Goal: Task Accomplishment & Management: Manage account settings

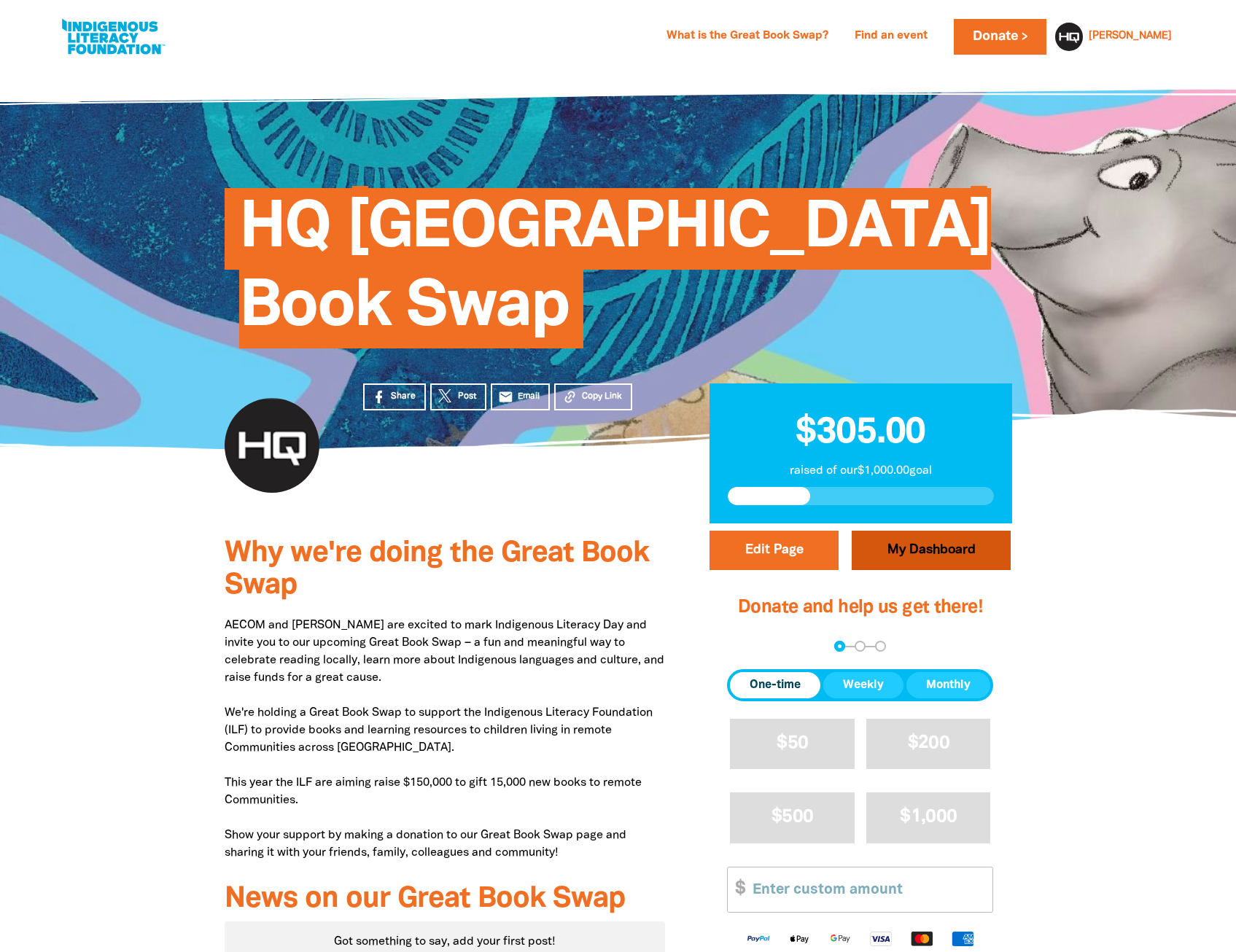
click at [919, 551] on link "My Dashboard" at bounding box center [931, 550] width 159 height 40
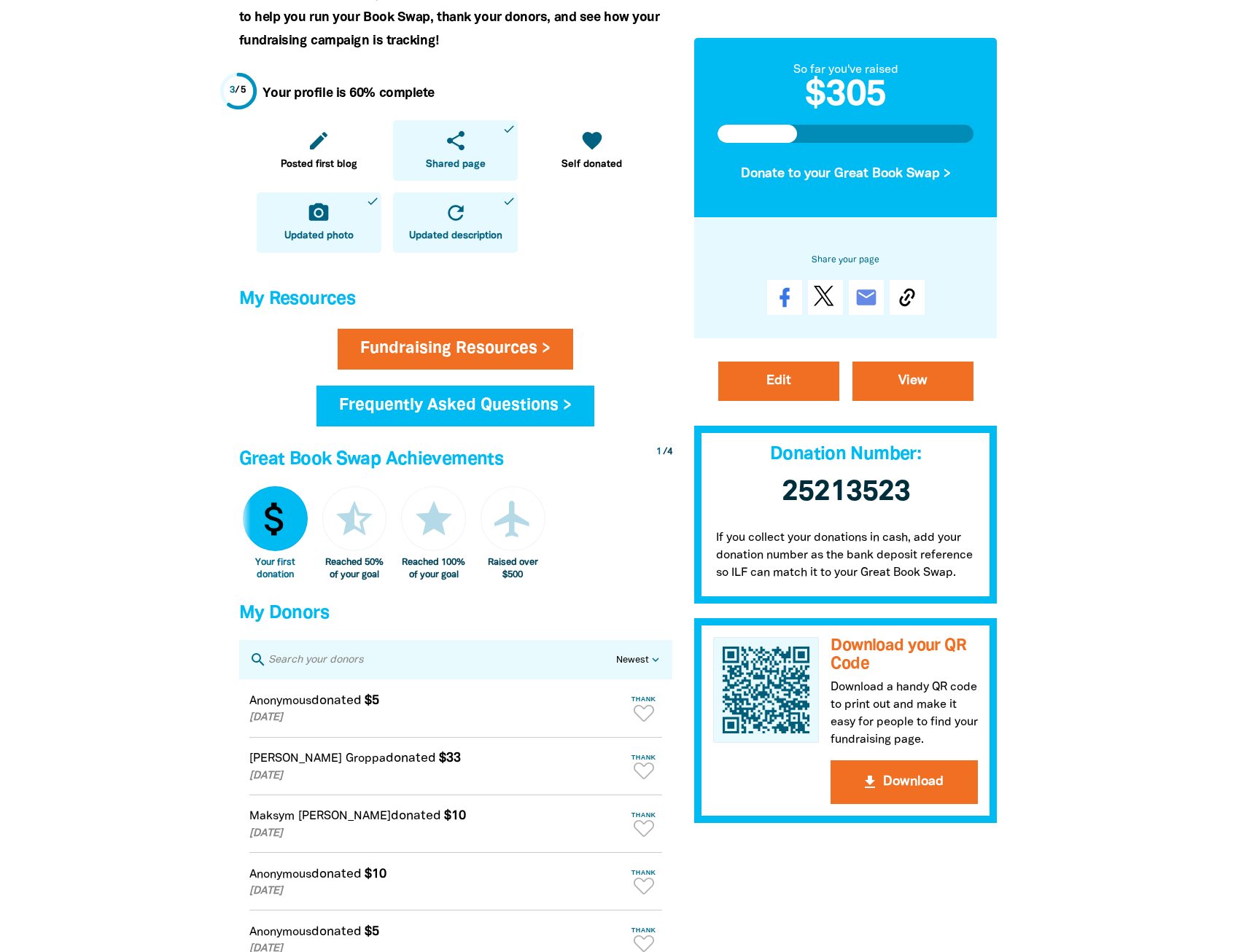
scroll to position [437, 0]
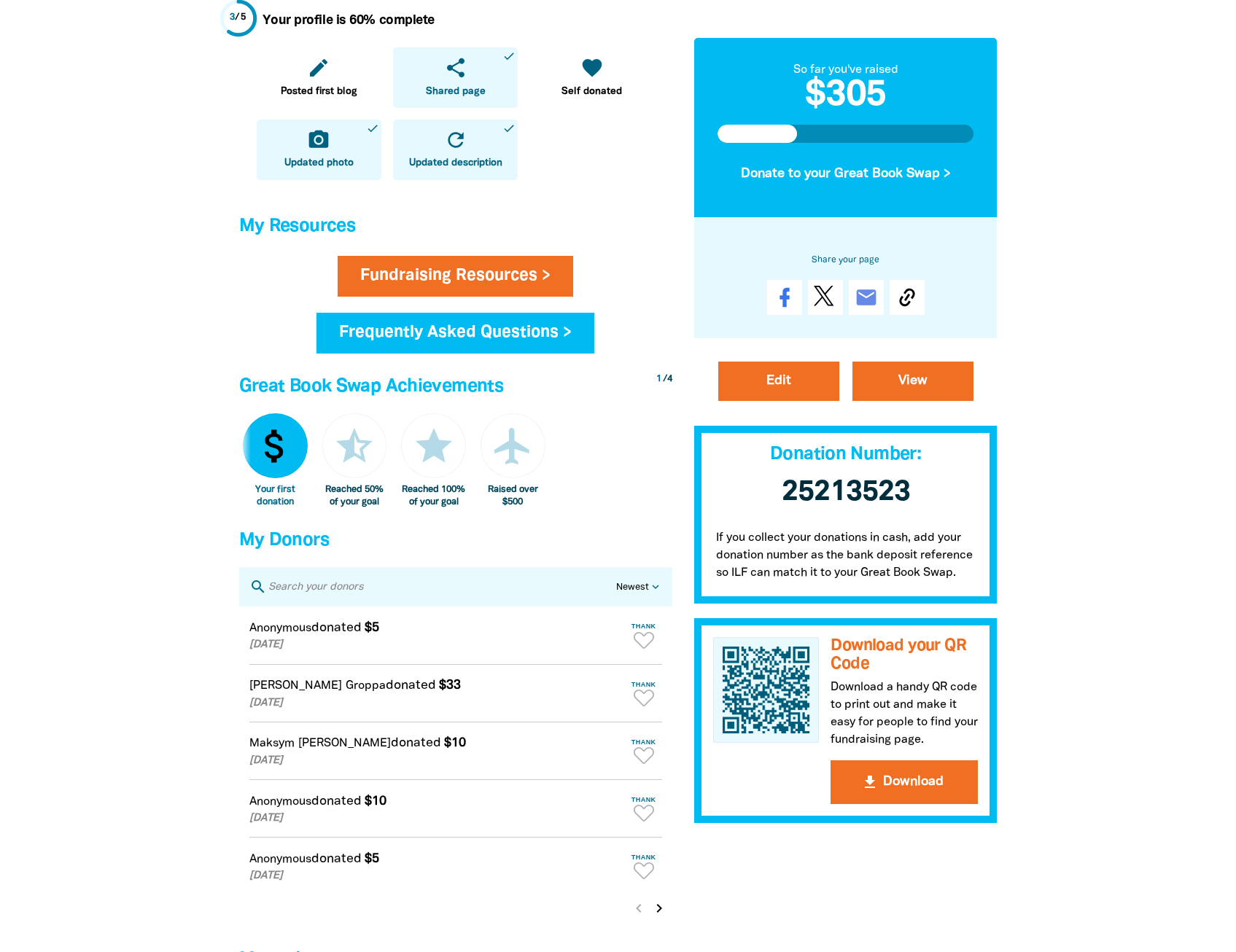
click at [851, 564] on p "If you collect your donations in cash, add your donation number as the bank dep…" at bounding box center [846, 559] width 303 height 89
drag, startPoint x: 797, startPoint y: 556, endPoint x: 976, endPoint y: 561, distance: 179.1
click at [976, 561] on p "If you collect your donations in cash, add your donation number as the bank dep…" at bounding box center [846, 559] width 303 height 89
drag, startPoint x: 976, startPoint y: 561, endPoint x: 1028, endPoint y: 559, distance: 52.0
click at [1028, 559] on div at bounding box center [618, 364] width 1236 height 1472
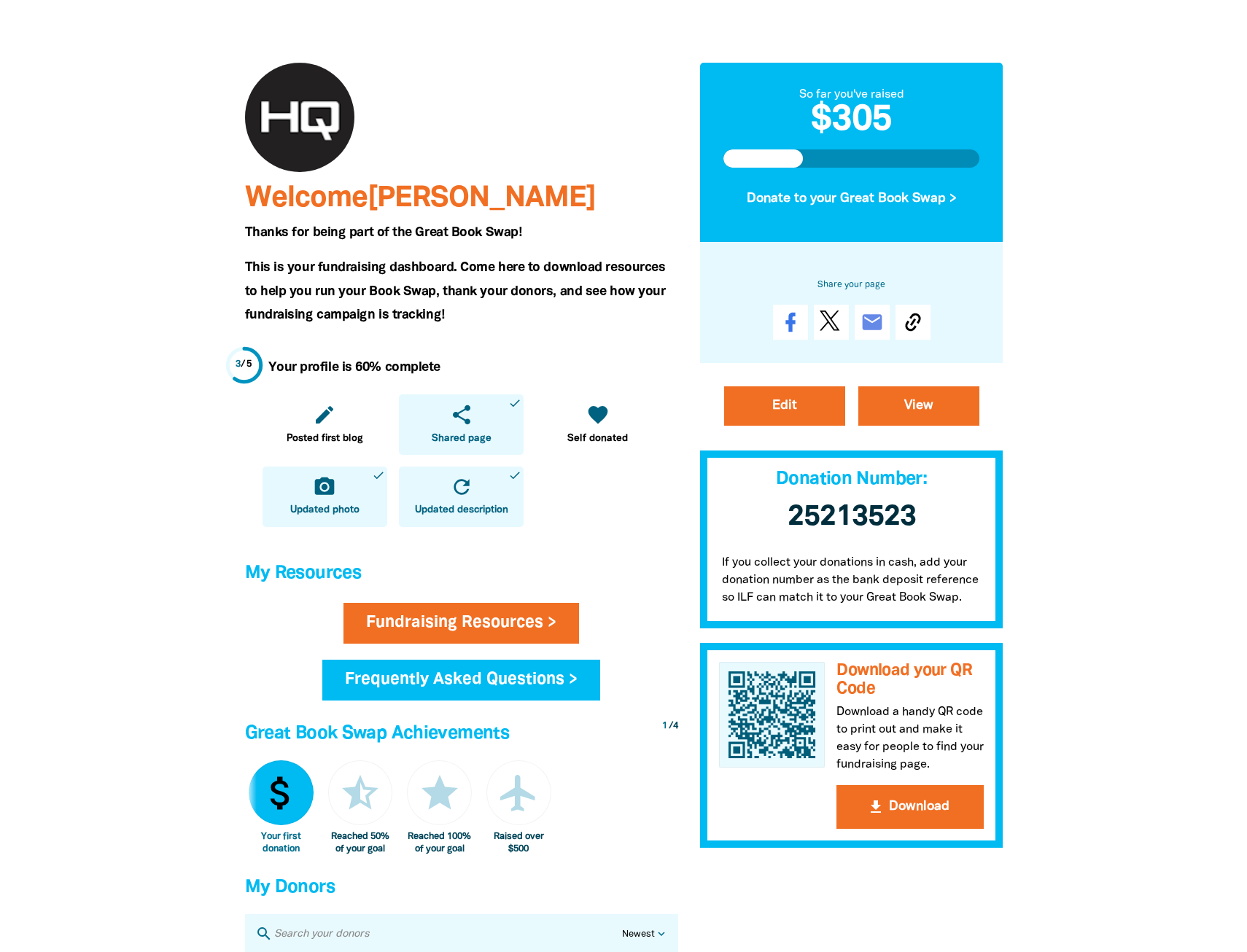
scroll to position [0, 0]
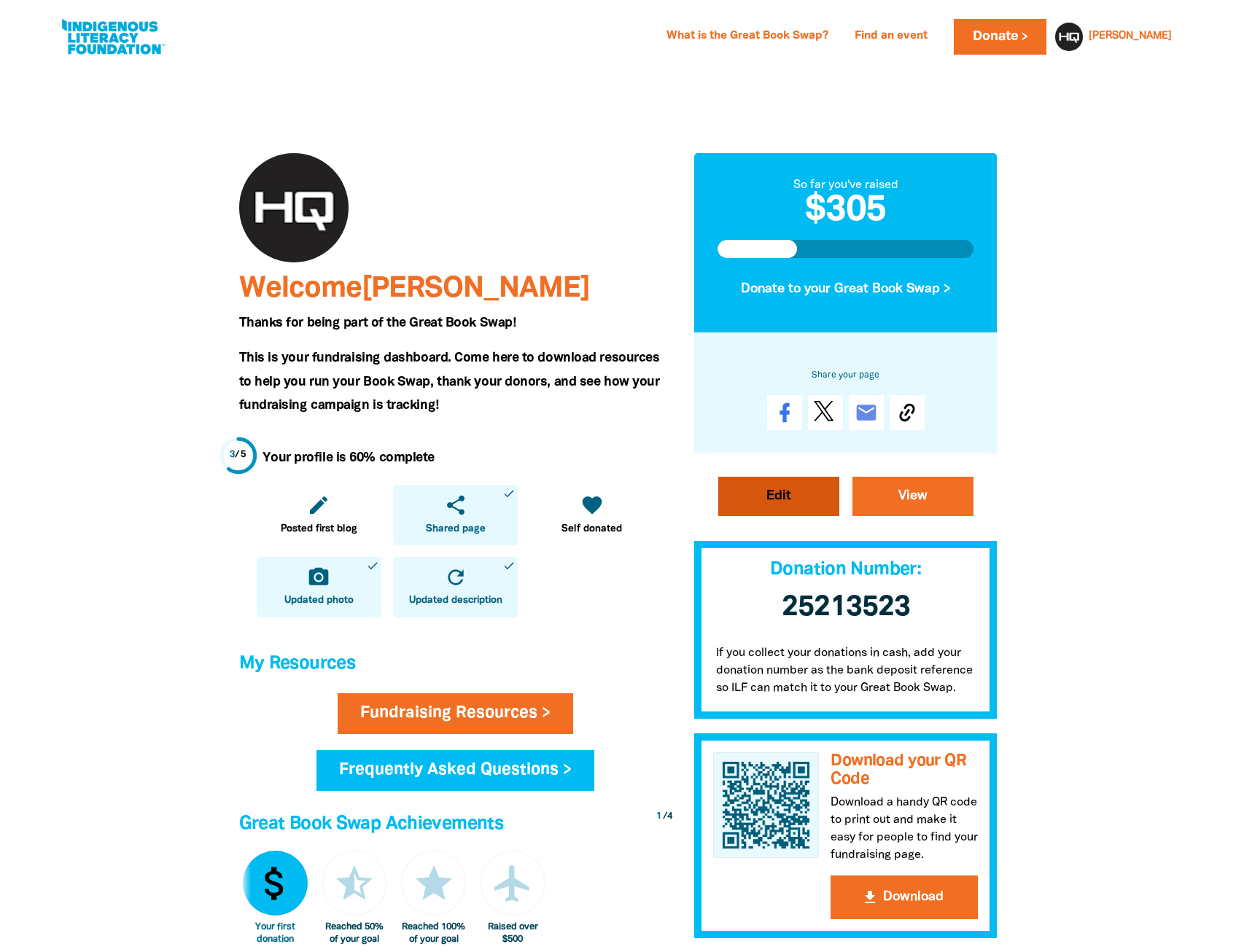
click at [769, 492] on link "Edit" at bounding box center [779, 496] width 121 height 40
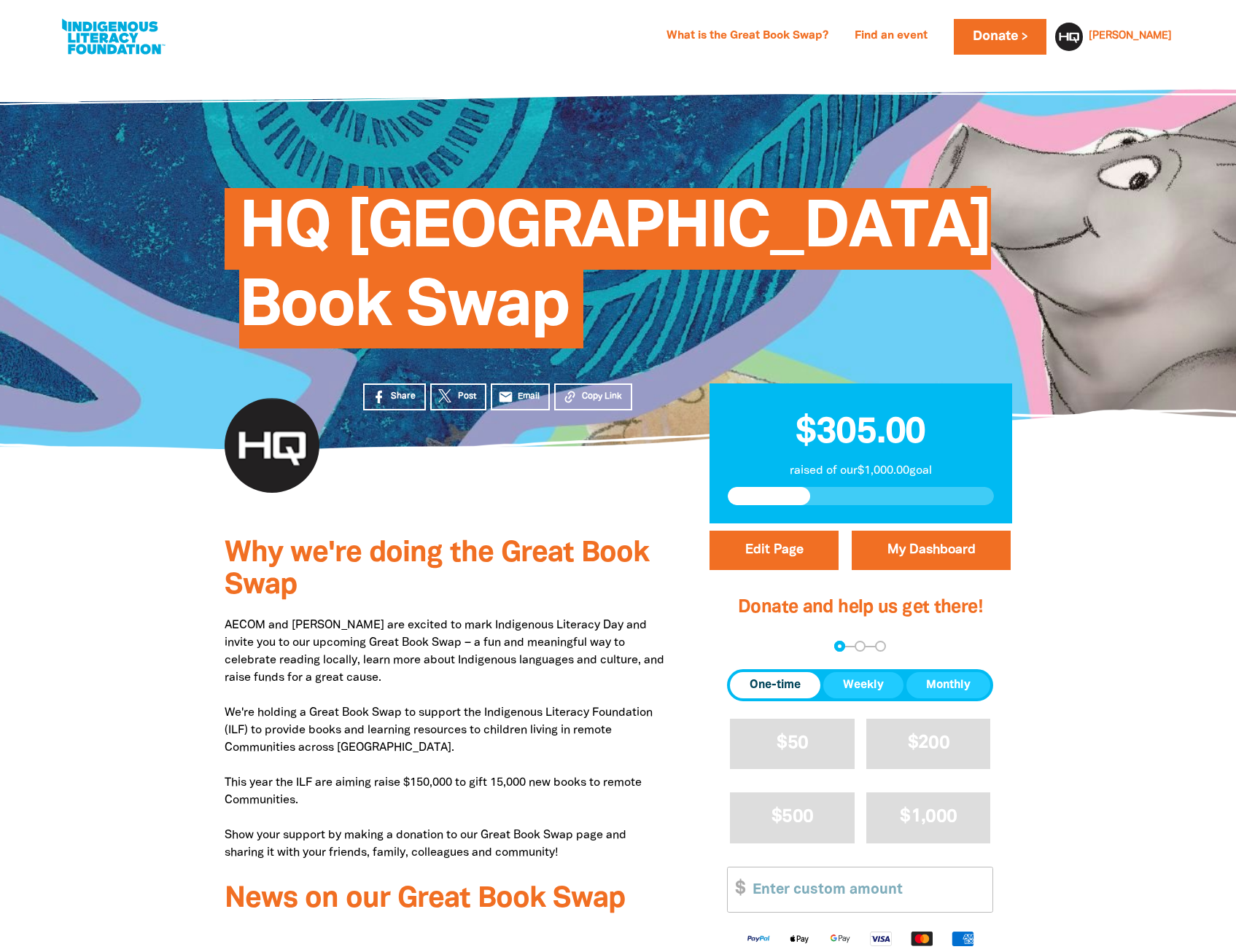
select select "Yes"
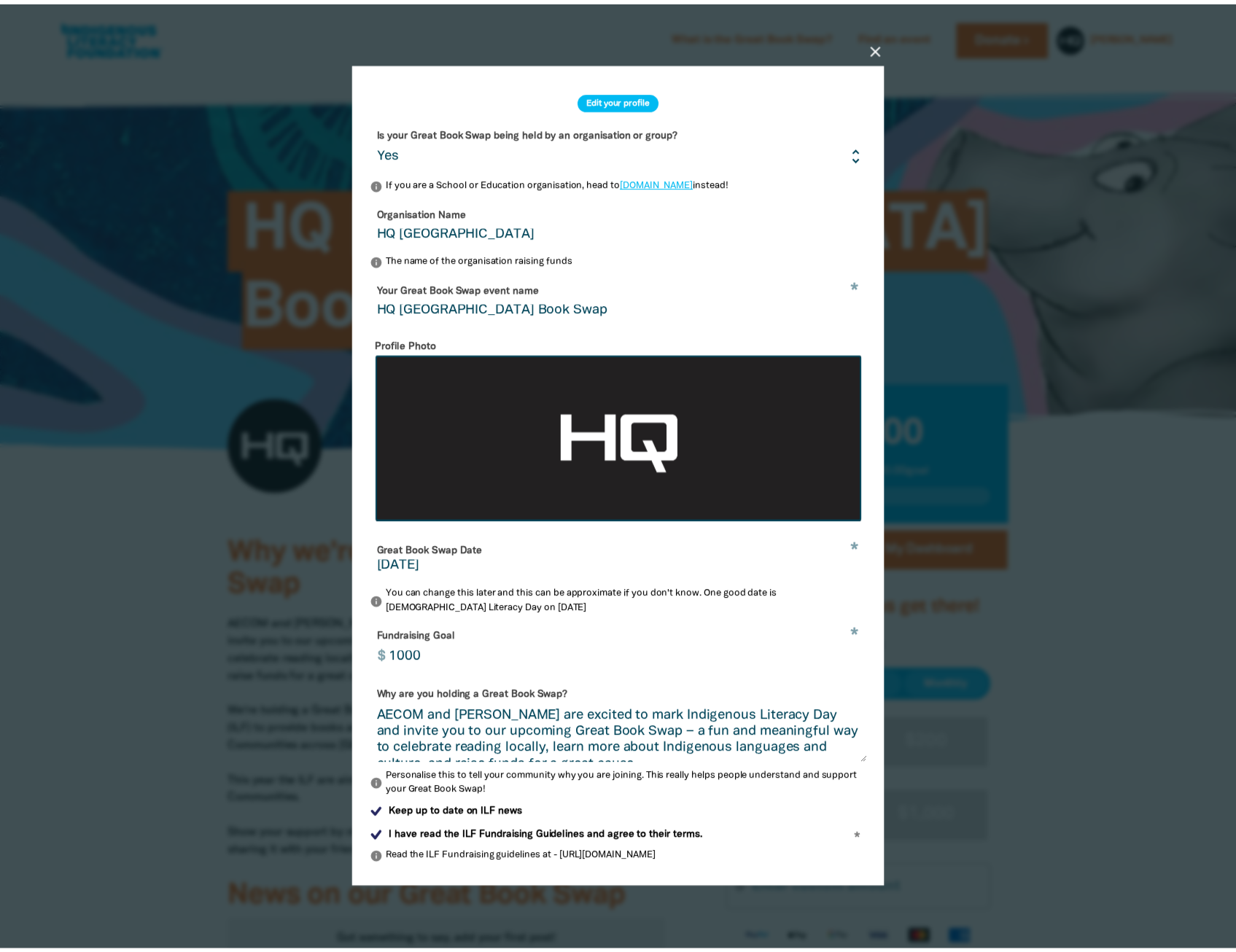
scroll to position [52, 0]
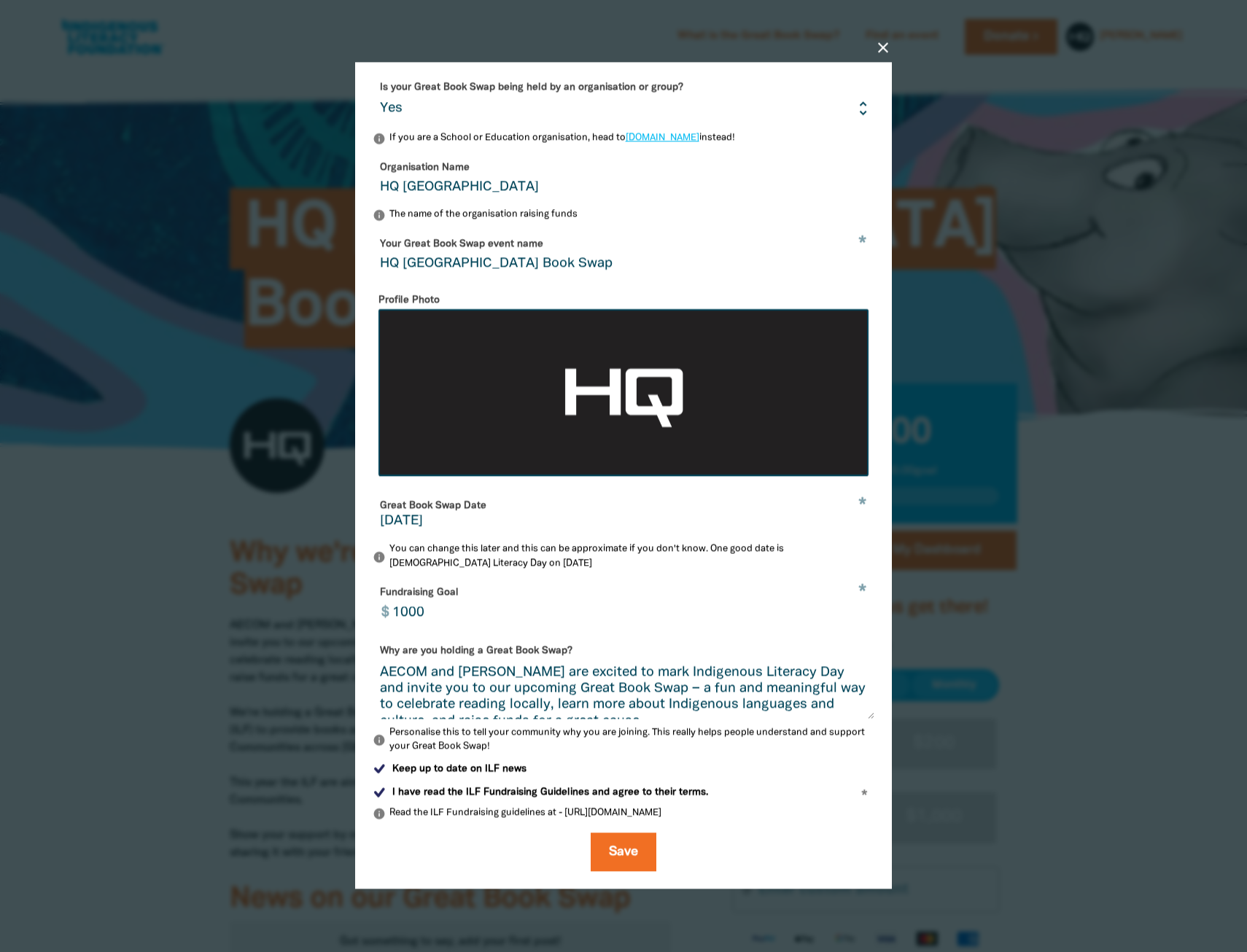
click at [425, 619] on input "1000" at bounding box center [629, 604] width 490 height 46
type input "999"
click at [882, 47] on icon "close" at bounding box center [883, 48] width 18 height 18
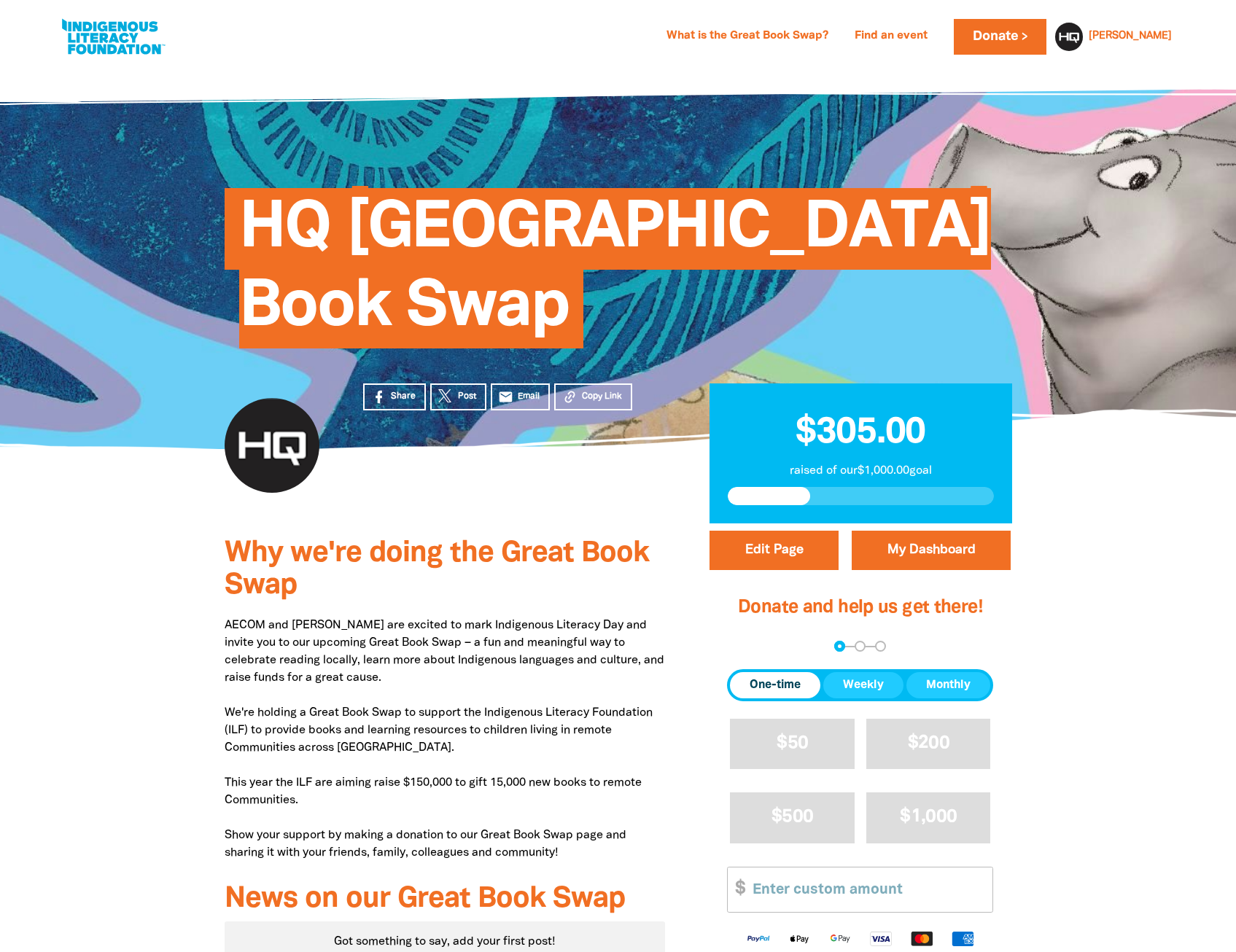
scroll to position [73, 0]
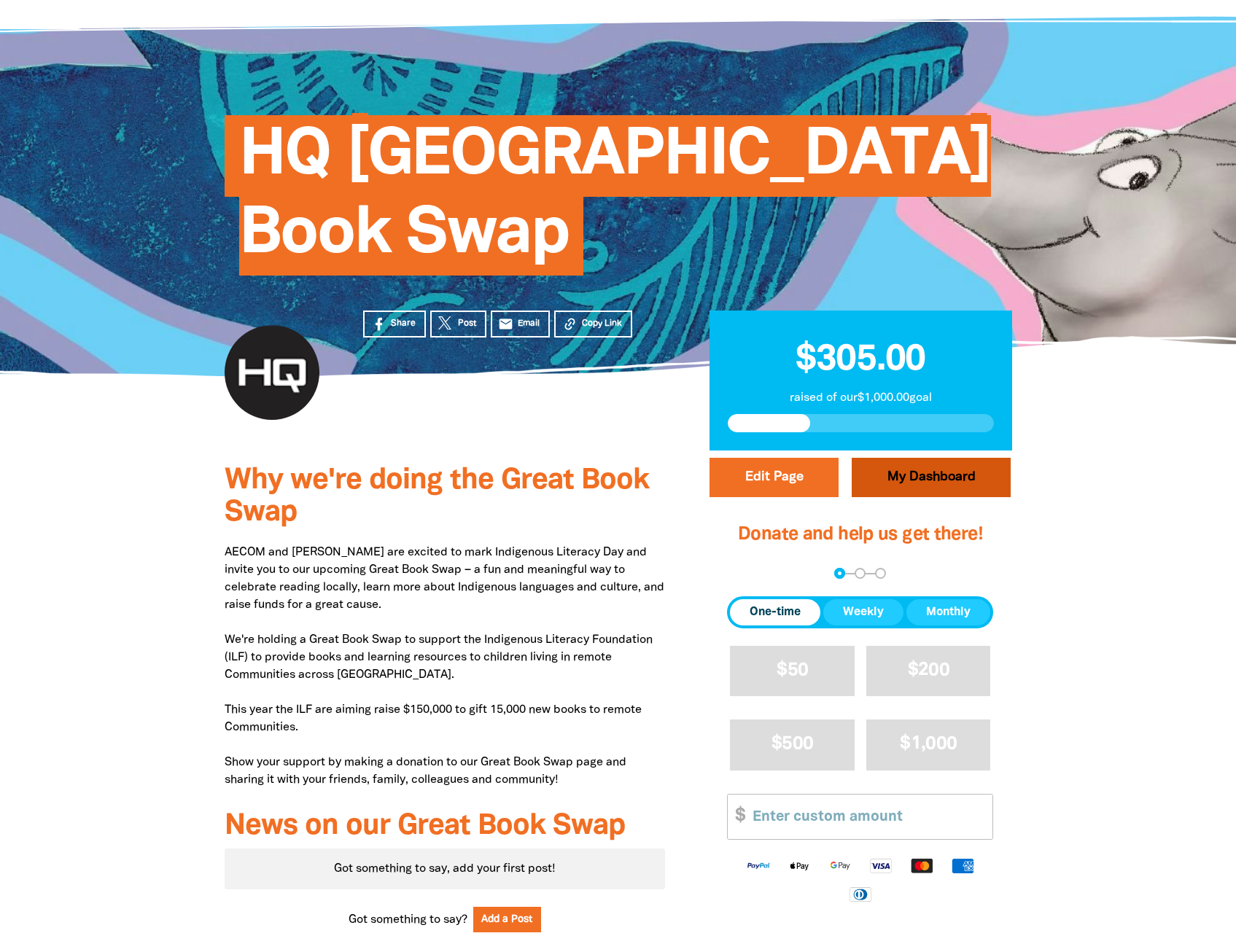
click at [923, 480] on link "My Dashboard" at bounding box center [931, 478] width 159 height 40
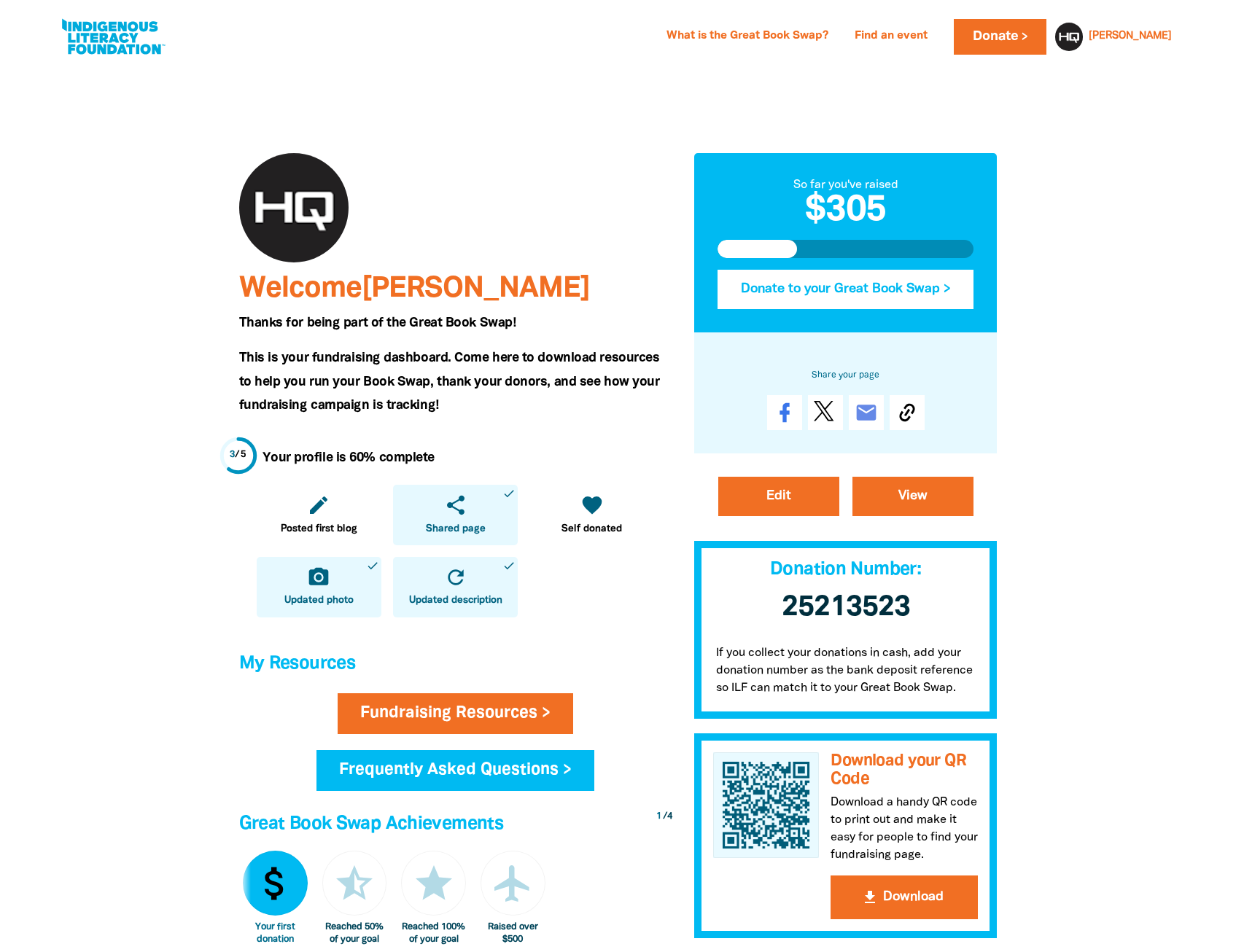
click at [914, 291] on button "Donate to your Great Book Swap >" at bounding box center [846, 289] width 257 height 40
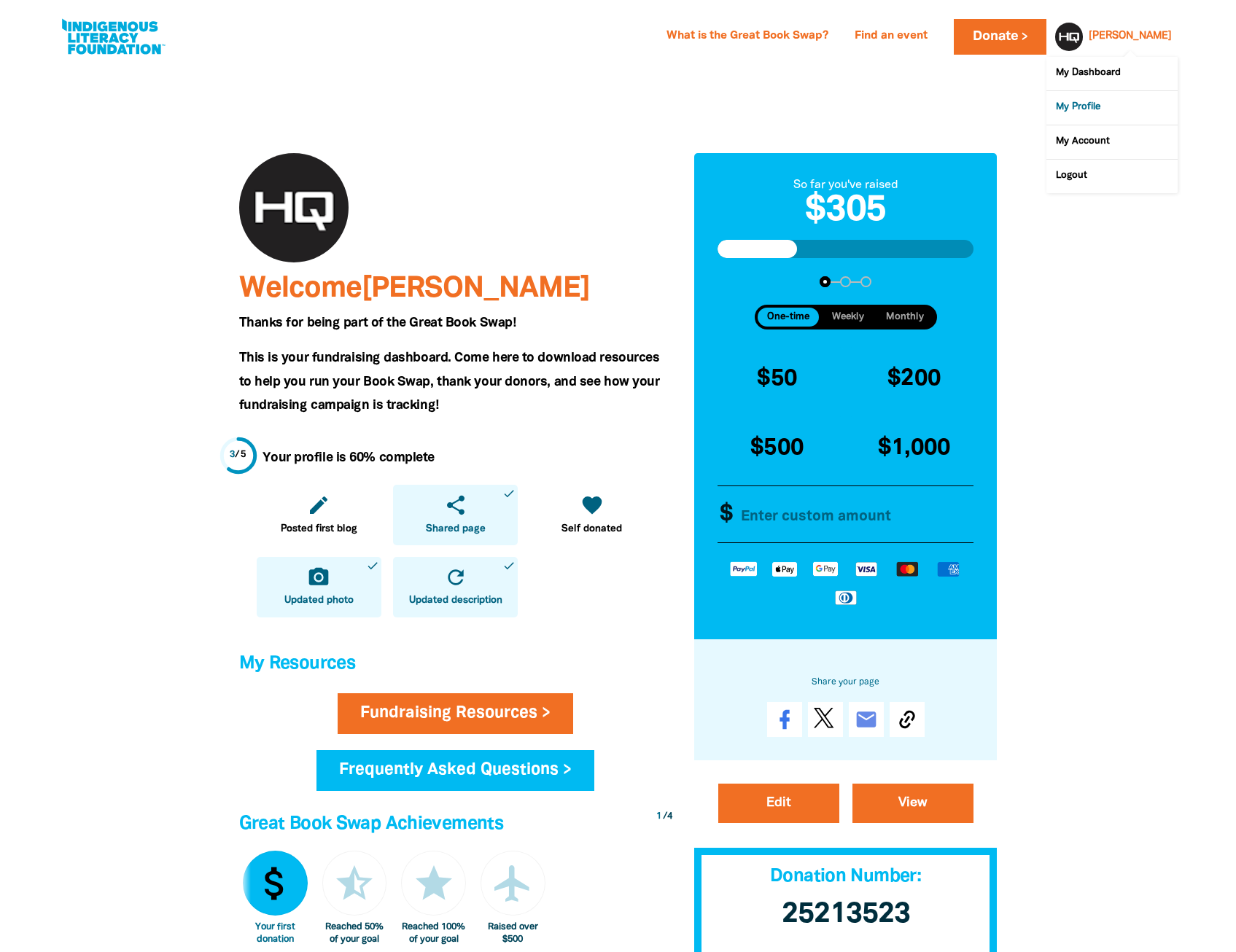
click at [1083, 104] on link "My Profile" at bounding box center [1112, 108] width 131 height 34
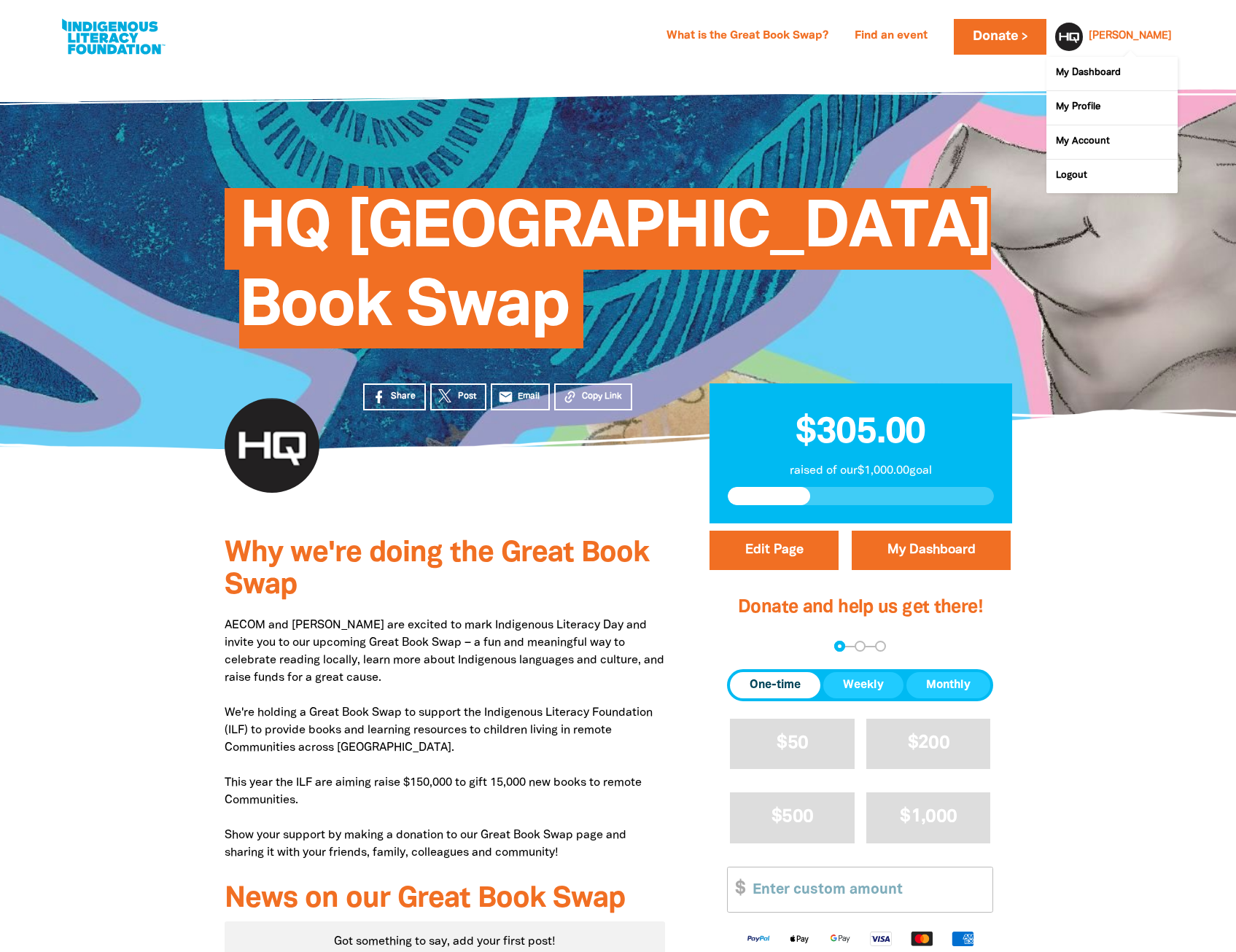
click at [1157, 26] on div "[PERSON_NAME]" at bounding box center [1130, 36] width 95 height 22
click at [1106, 146] on link "My Account" at bounding box center [1112, 142] width 131 height 34
select select "AU"
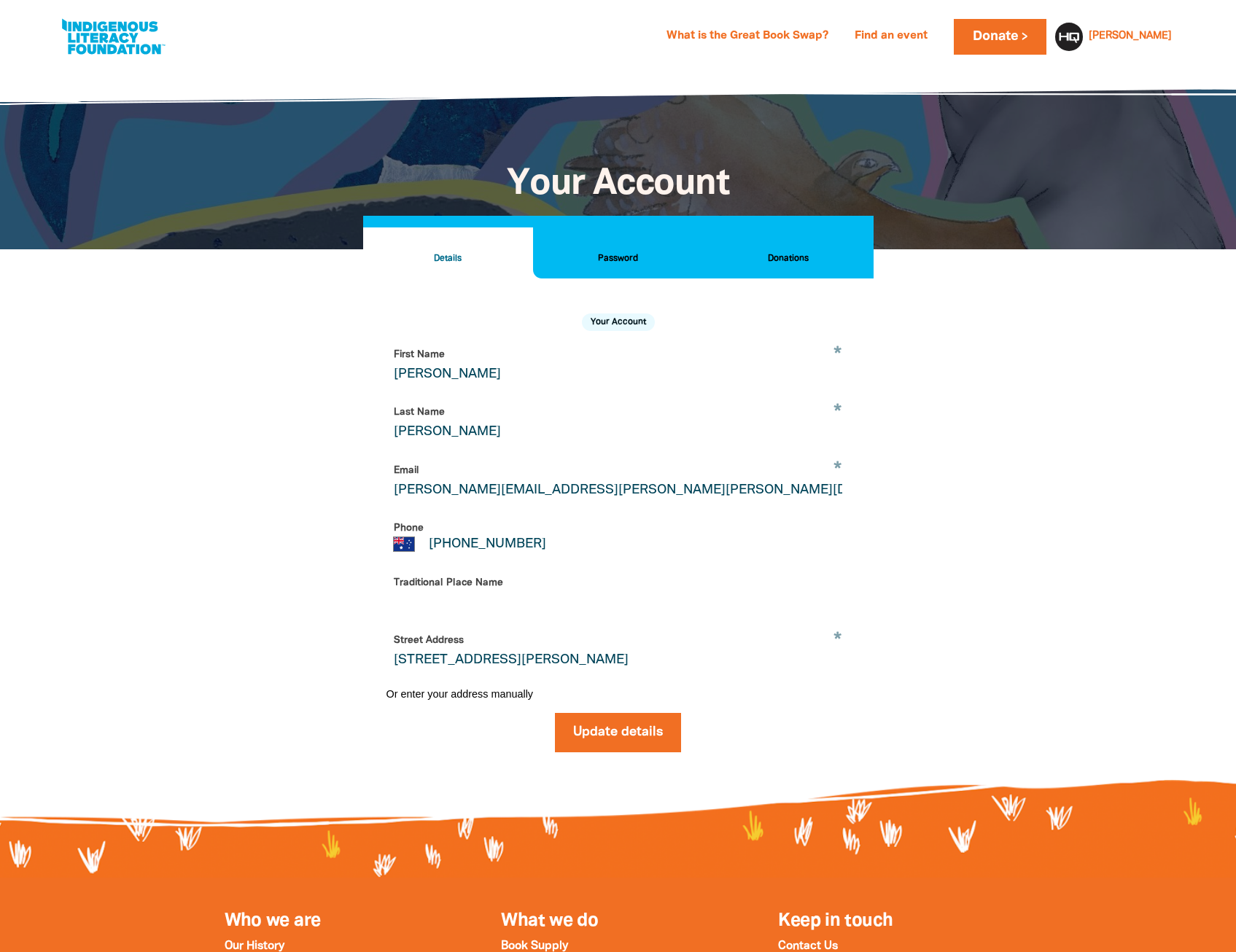
click at [789, 259] on h2 "Donations" at bounding box center [788, 259] width 147 height 16
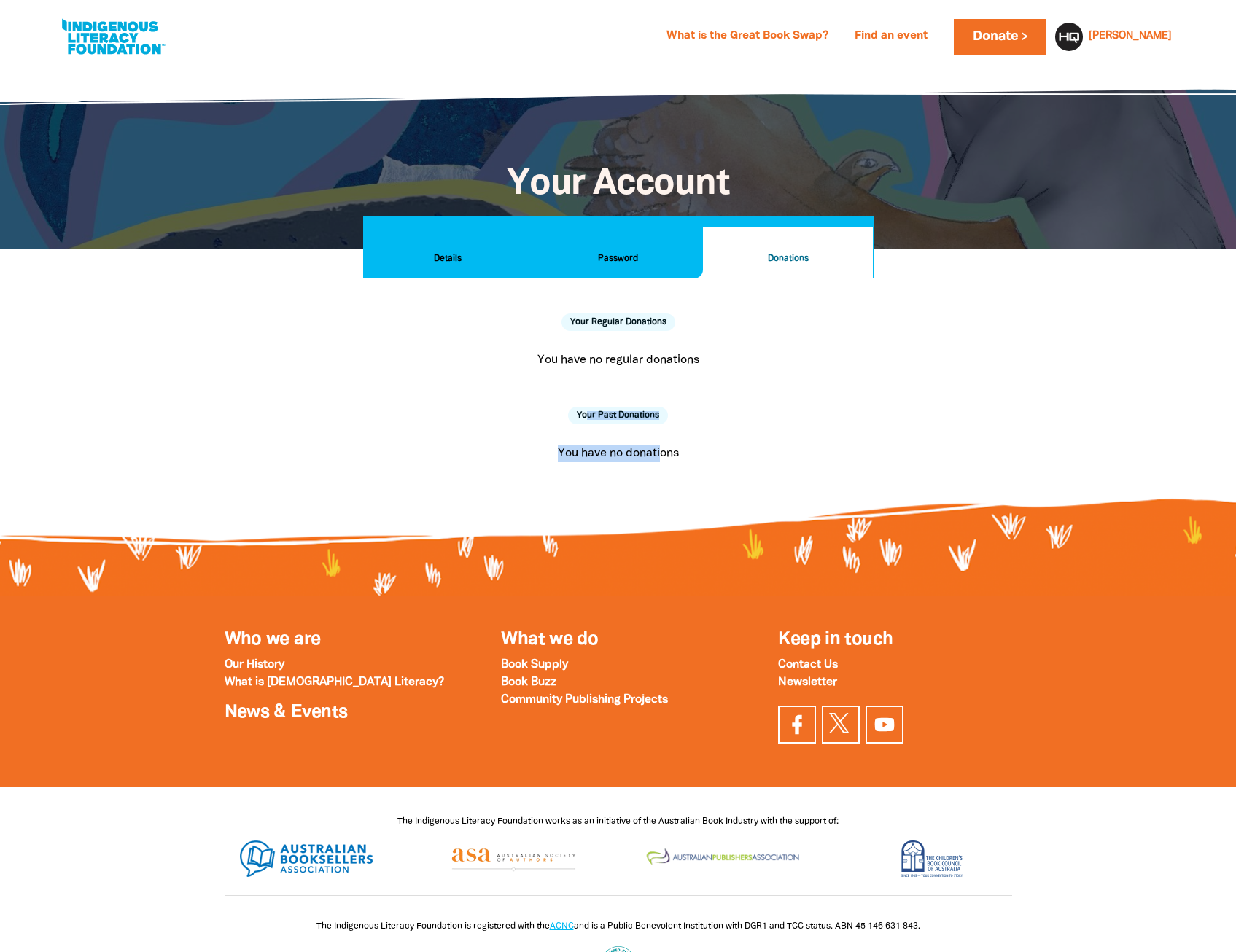
drag, startPoint x: 589, startPoint y: 423, endPoint x: 661, endPoint y: 463, distance: 82.4
click at [661, 463] on div "Your Regular Donations You have no regular donations You are currently on page …" at bounding box center [618, 387] width 511 height 216
drag, startPoint x: 661, startPoint y: 463, endPoint x: 705, endPoint y: 464, distance: 44.0
click at [705, 464] on div "You have no donations" at bounding box center [618, 454] width 464 height 35
click at [436, 264] on h2 "Details" at bounding box center [448, 259] width 147 height 16
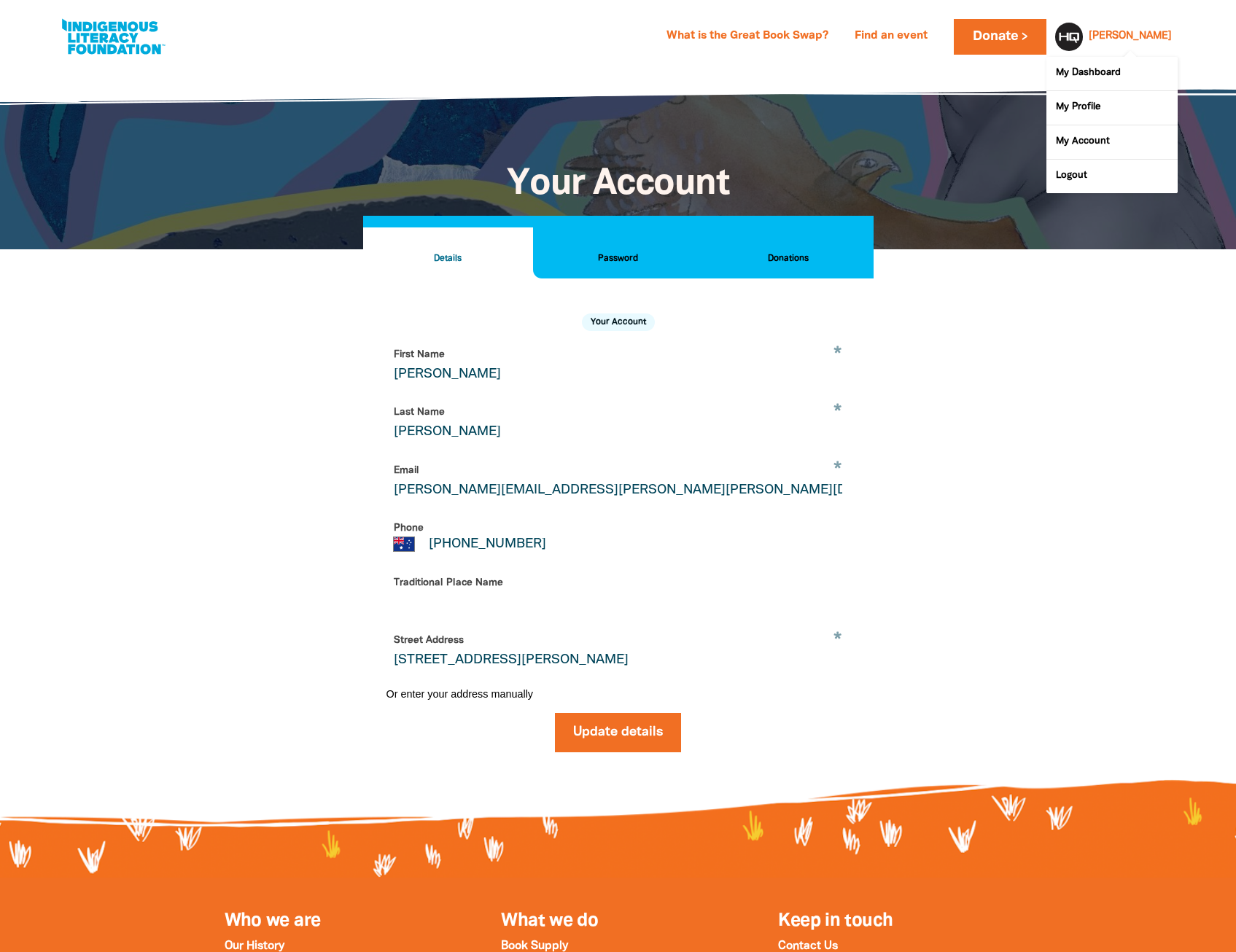
click at [1152, 36] on link "[PERSON_NAME]" at bounding box center [1130, 36] width 83 height 10
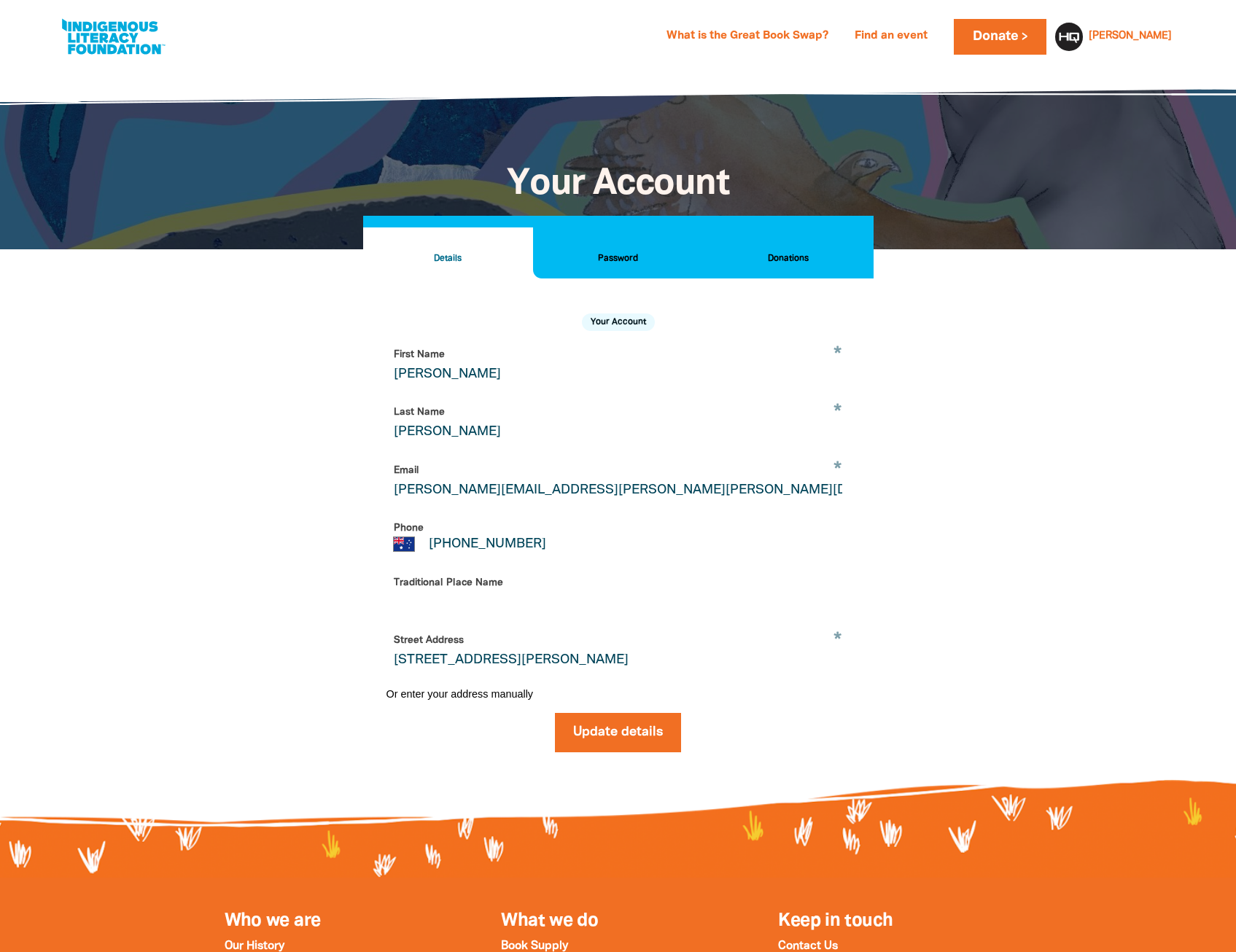
click at [156, 118] on div at bounding box center [618, 158] width 1236 height 185
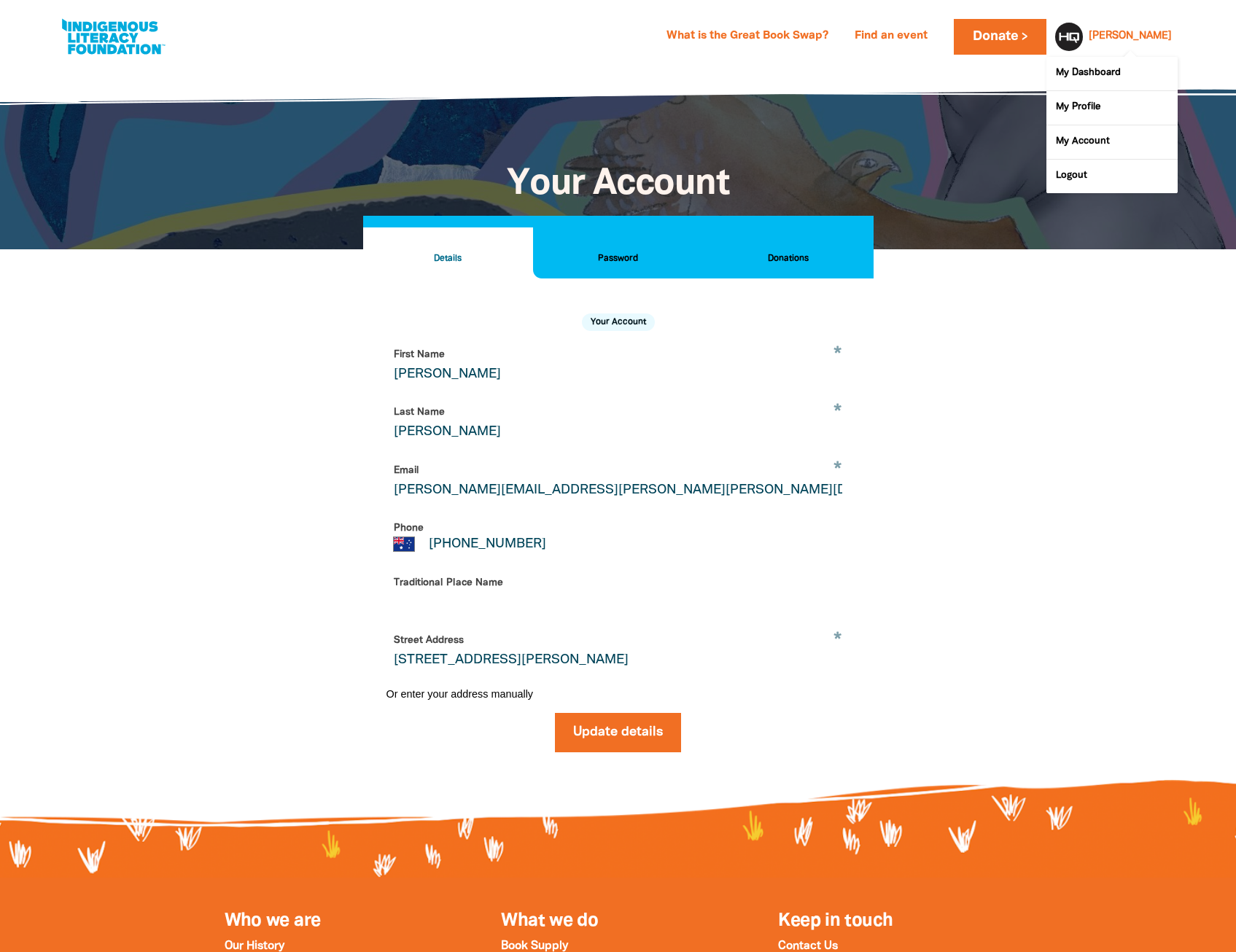
click at [1083, 35] on div at bounding box center [1066, 37] width 35 height 35
click at [1111, 73] on link "My Dashboard" at bounding box center [1112, 74] width 131 height 34
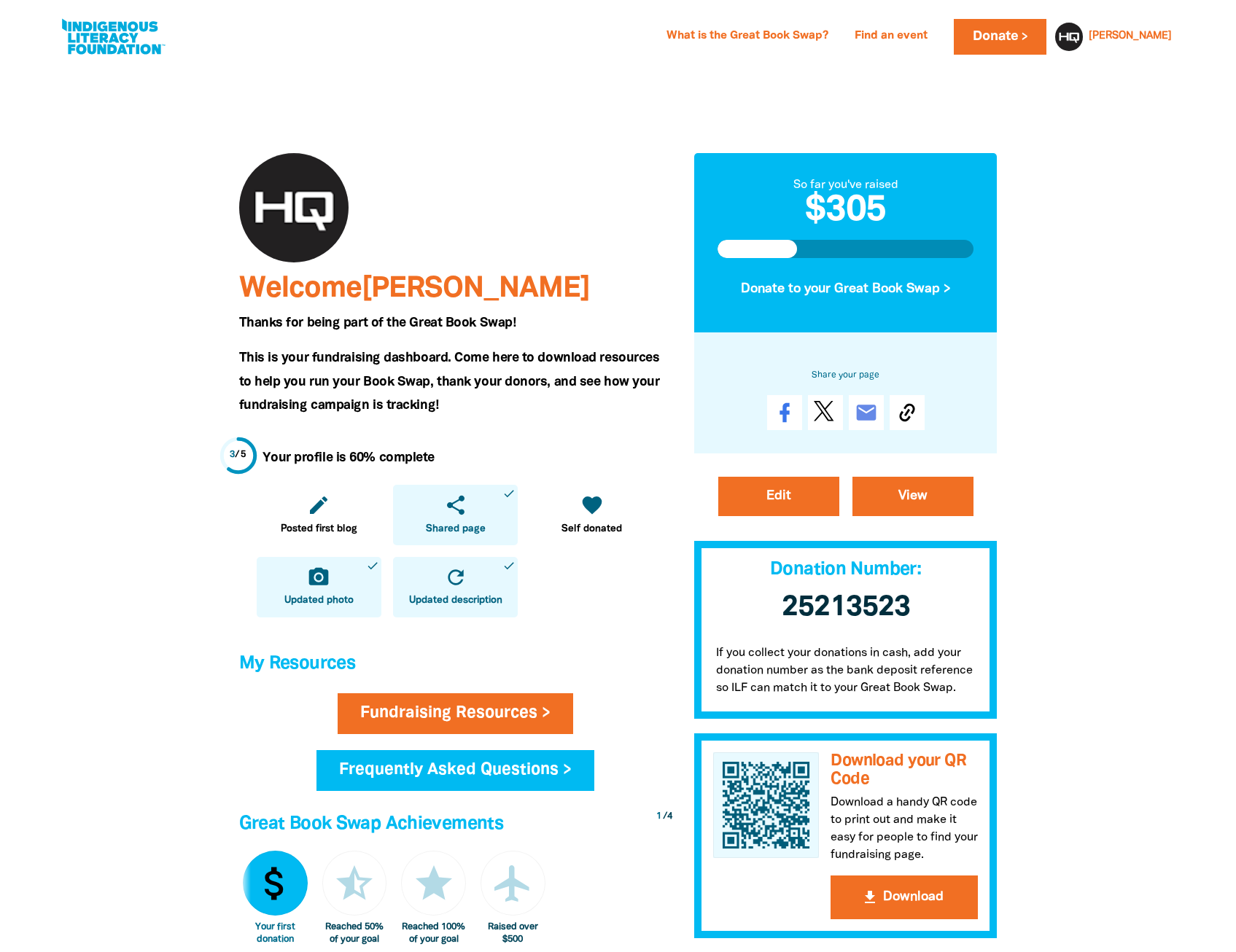
click at [1050, 255] on div at bounding box center [618, 801] width 1236 height 1472
drag, startPoint x: 842, startPoint y: 187, endPoint x: 892, endPoint y: 182, distance: 50.2
click at [892, 182] on div "So far you've raised" at bounding box center [846, 185] width 257 height 18
drag, startPoint x: 892, startPoint y: 182, endPoint x: 903, endPoint y: 187, distance: 12.1
click at [903, 187] on div "So far you've raised" at bounding box center [846, 185] width 257 height 18
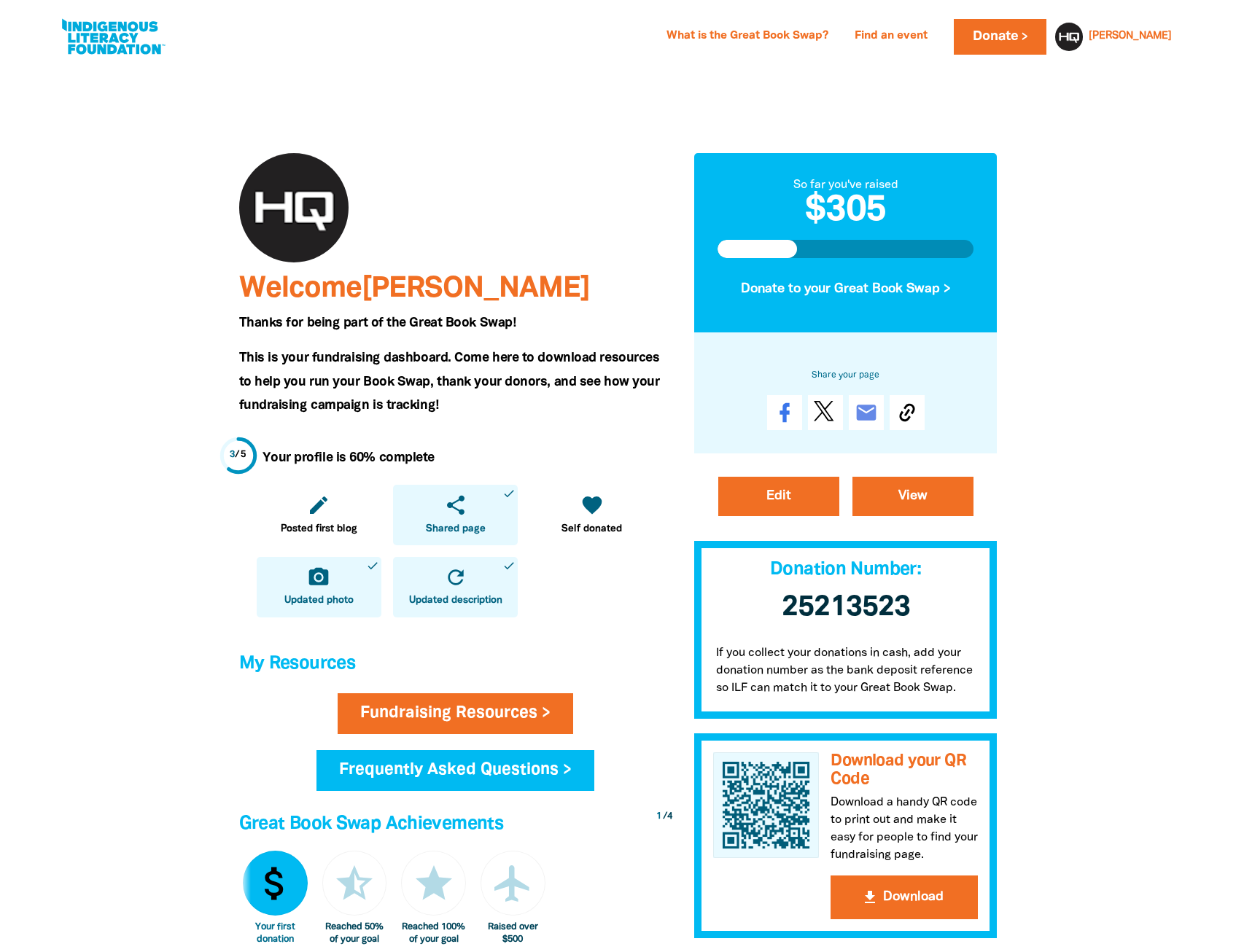
click at [880, 216] on h2 "$305" at bounding box center [846, 211] width 257 height 35
click at [843, 217] on h2 "$305" at bounding box center [846, 211] width 257 height 35
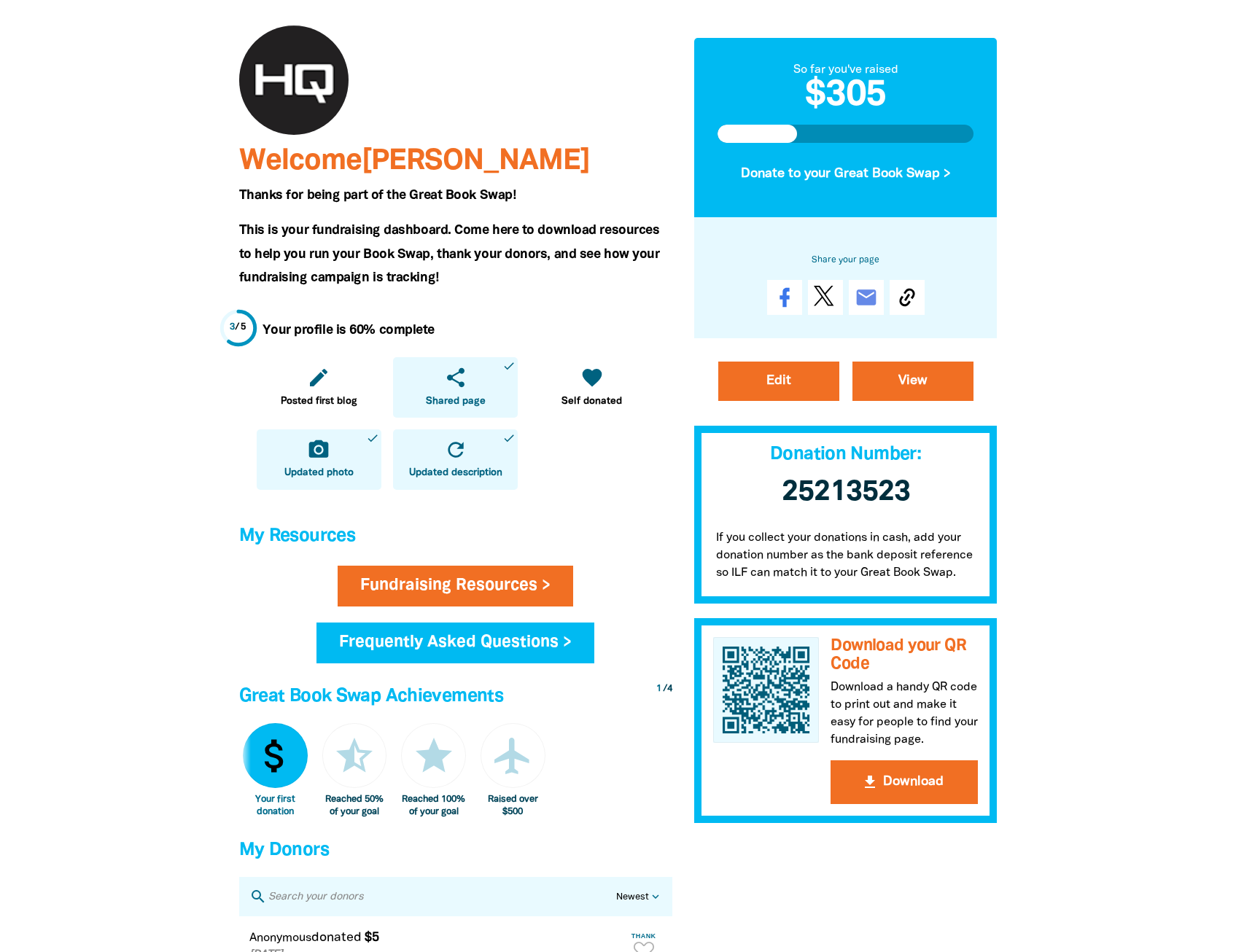
scroll to position [365, 0]
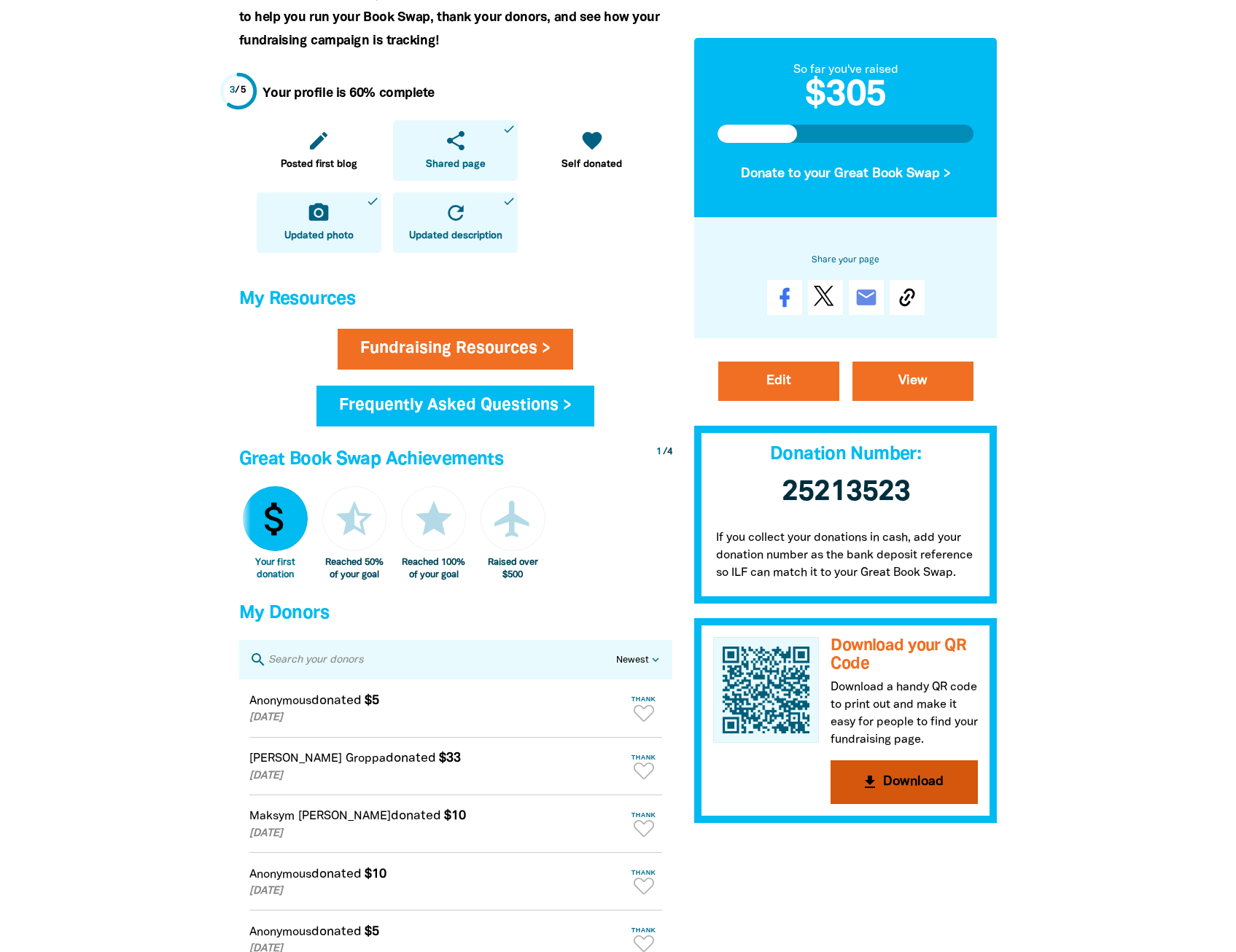
click at [888, 773] on button "get_app Download" at bounding box center [904, 784] width 147 height 44
